Goal: Task Accomplishment & Management: Complete application form

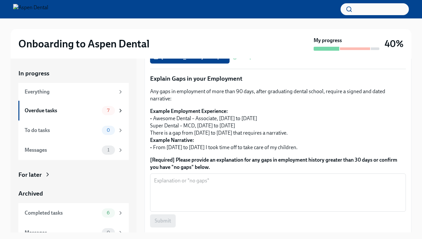
scroll to position [222, 0]
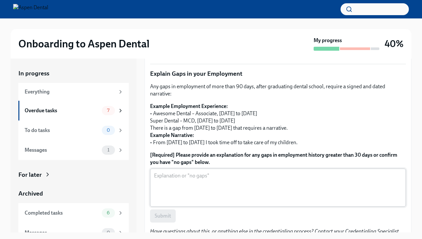
click at [207, 180] on textarea "[Required] Please provide an explanation for any gaps in employment history gre…" at bounding box center [278, 188] width 248 height 32
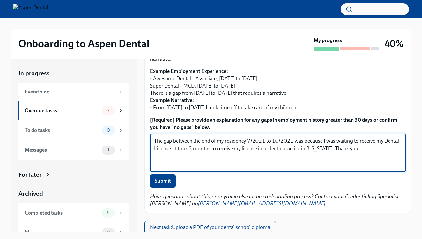
scroll to position [259, 0]
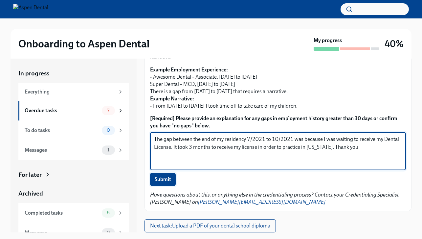
type textarea "The gap between the end of my residency 7/2021 to 10/2021 was because I was wai…"
click at [168, 178] on span "Submit" at bounding box center [163, 179] width 16 height 7
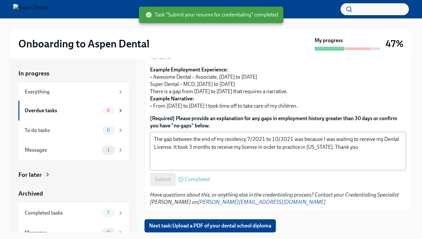
scroll to position [12, 0]
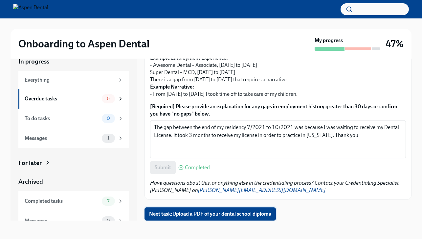
click at [231, 215] on span "Next task : Upload a PDF of your dental school diploma" at bounding box center [210, 213] width 122 height 7
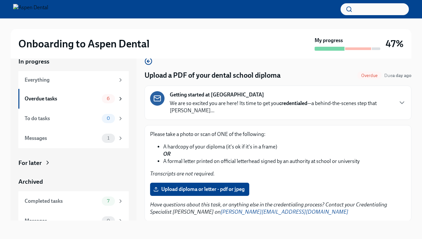
scroll to position [22, 0]
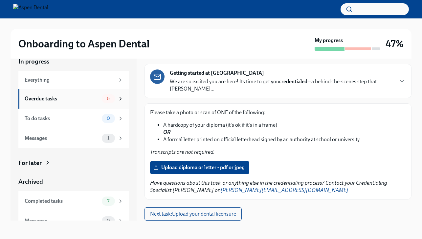
click at [108, 98] on span "6" at bounding box center [108, 98] width 11 height 5
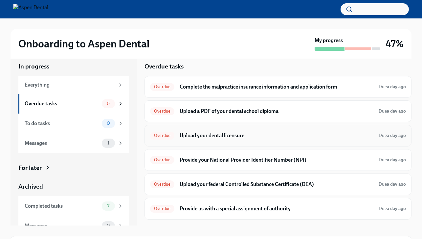
scroll to position [3, 0]
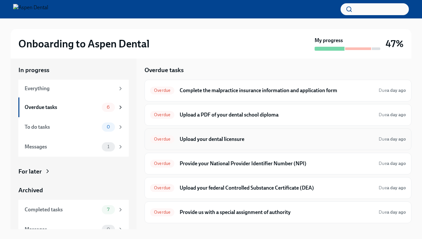
click at [237, 139] on h6 "Upload your dental licensure" at bounding box center [277, 138] width 194 height 7
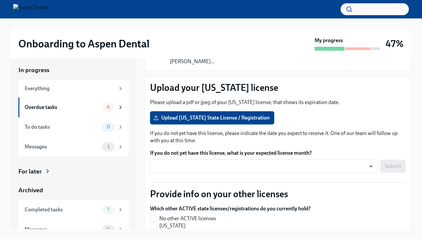
scroll to position [60, 0]
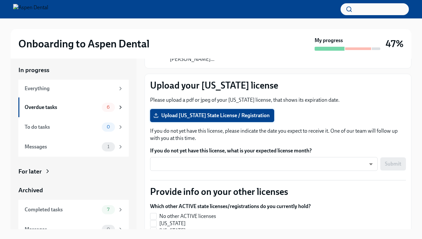
click at [236, 113] on span "Upload [US_STATE] State License / Registration" at bounding box center [212, 115] width 115 height 7
click at [0, 0] on input "Upload [US_STATE] State License / Registration" at bounding box center [0, 0] width 0 height 0
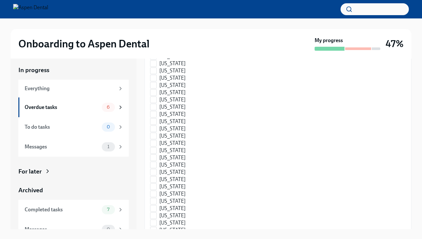
scroll to position [323, 0]
click at [157, 191] on label "[US_STATE]" at bounding box center [228, 191] width 156 height 7
click at [157, 191] on input "[US_STATE]" at bounding box center [154, 192] width 6 height 6
checkbox input "true"
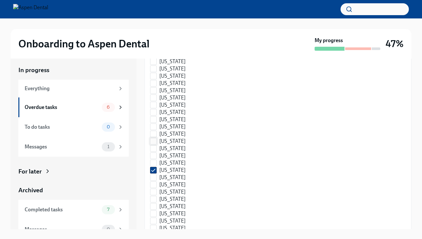
scroll to position [346, 0]
click at [156, 154] on input "[US_STATE]" at bounding box center [154, 154] width 6 height 6
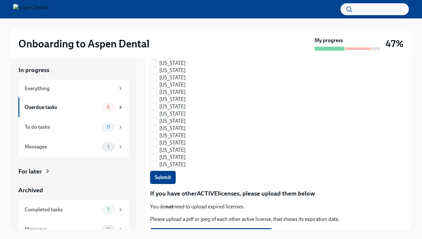
scroll to position [542, 0]
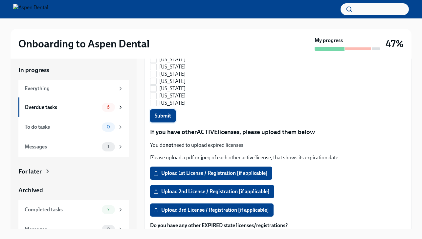
click at [171, 113] on button "Submit" at bounding box center [163, 115] width 26 height 13
checkbox input "false"
checkbox input "true"
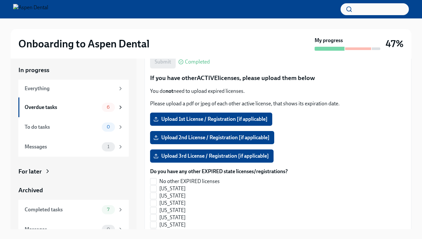
scroll to position [600, 0]
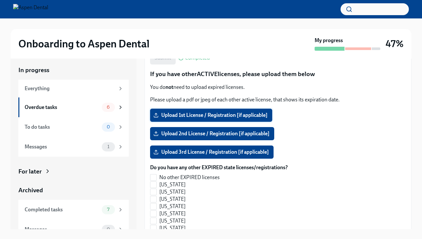
click at [227, 112] on span "Upload 1st License / Registration [if applicable]" at bounding box center [211, 115] width 113 height 7
click at [0, 0] on input "Upload 1st License / Registration [if applicable]" at bounding box center [0, 0] width 0 height 0
click at [225, 112] on span "Upload 1st License / Registration [if applicable]" at bounding box center [211, 115] width 113 height 7
click at [0, 0] on input "Upload 1st License / Registration [if applicable]" at bounding box center [0, 0] width 0 height 0
click at [220, 133] on span "Upload 2nd License / Registration [if applicable]" at bounding box center [212, 133] width 115 height 7
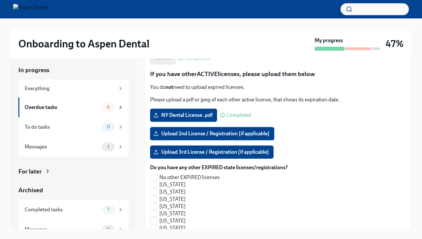
click at [0, 0] on input "Upload 2nd License / Registration [if applicable]" at bounding box center [0, 0] width 0 height 0
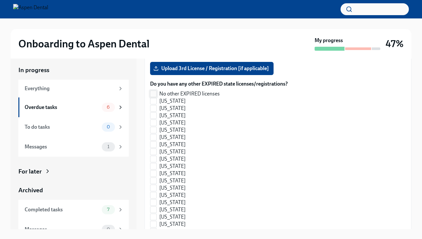
scroll to position [676, 0]
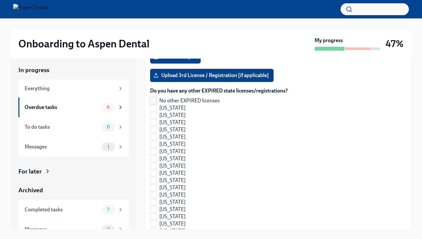
click at [156, 100] on input "No other EXPIRED licenses" at bounding box center [154, 101] width 6 height 6
click at [155, 98] on input "No other EXPIRED licenses" at bounding box center [154, 101] width 6 height 6
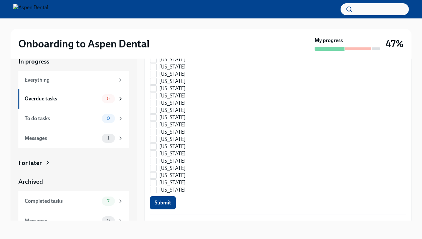
scroll to position [988, 0]
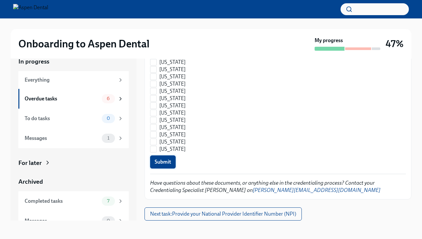
click at [171, 161] on span "Submit" at bounding box center [163, 161] width 16 height 7
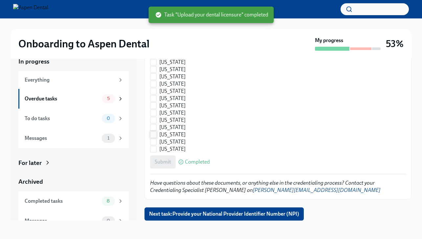
checkbox input "true"
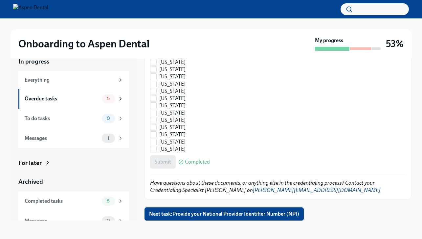
click at [228, 216] on span "Next task : Provide your National Provider Identifier Number (NPI)" at bounding box center [224, 213] width 150 height 7
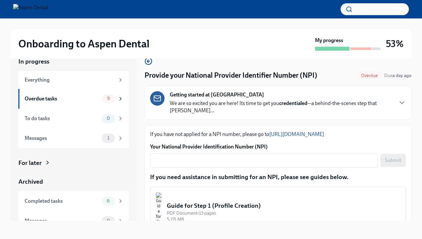
scroll to position [10, 0]
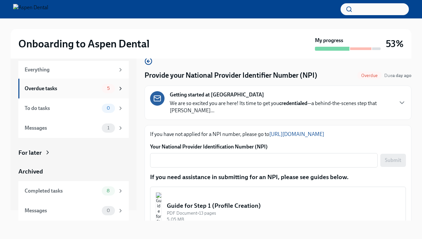
click at [103, 91] on div "5" at bounding box center [113, 88] width 22 height 9
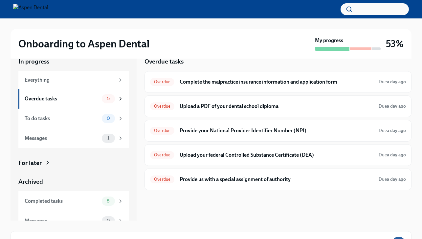
scroll to position [10, 0]
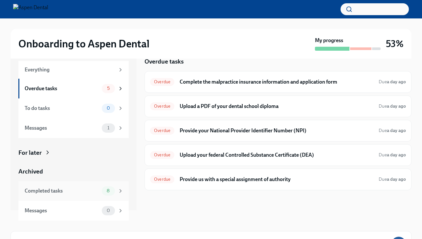
click at [114, 188] on div "8" at bounding box center [113, 190] width 22 height 9
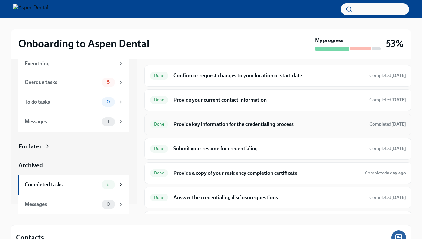
scroll to position [42, 0]
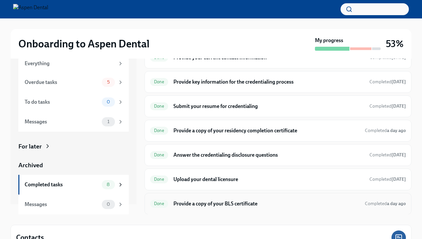
click at [229, 199] on div "Done Provide a copy of your BLS certificate Completed a day ago" at bounding box center [278, 203] width 256 height 11
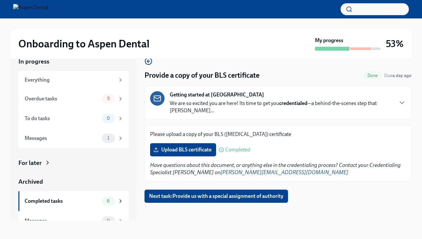
scroll to position [12, 0]
click at [205, 148] on span "Student_eCard 2026.pdf" at bounding box center [186, 149] width 63 height 7
click at [0, 0] on input "Student_eCard 2026.pdf" at bounding box center [0, 0] width 0 height 0
click at [191, 149] on span "Student_eCard 2026.pdf" at bounding box center [186, 149] width 63 height 7
click at [0, 0] on input "Student_eCard 2026.pdf" at bounding box center [0, 0] width 0 height 0
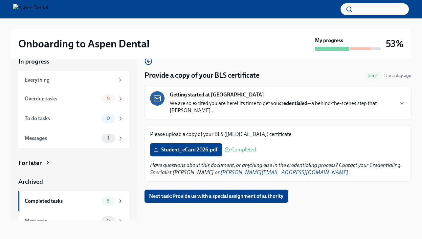
click at [242, 151] on span "Completed" at bounding box center [243, 149] width 25 height 5
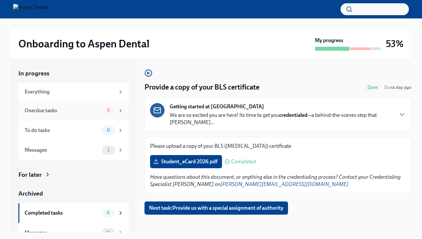
click at [82, 113] on div "Overdue tasks" at bounding box center [62, 110] width 75 height 7
